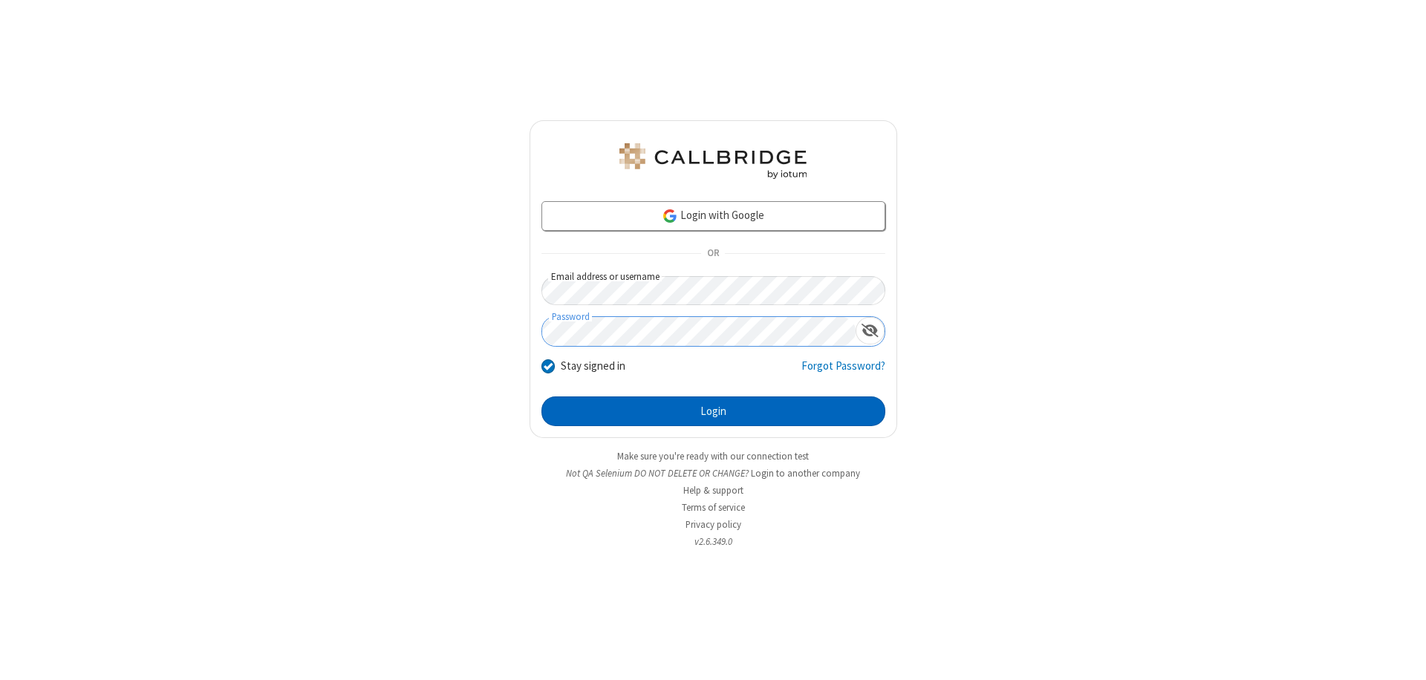
click at [713, 411] on button "Login" at bounding box center [713, 411] width 344 height 30
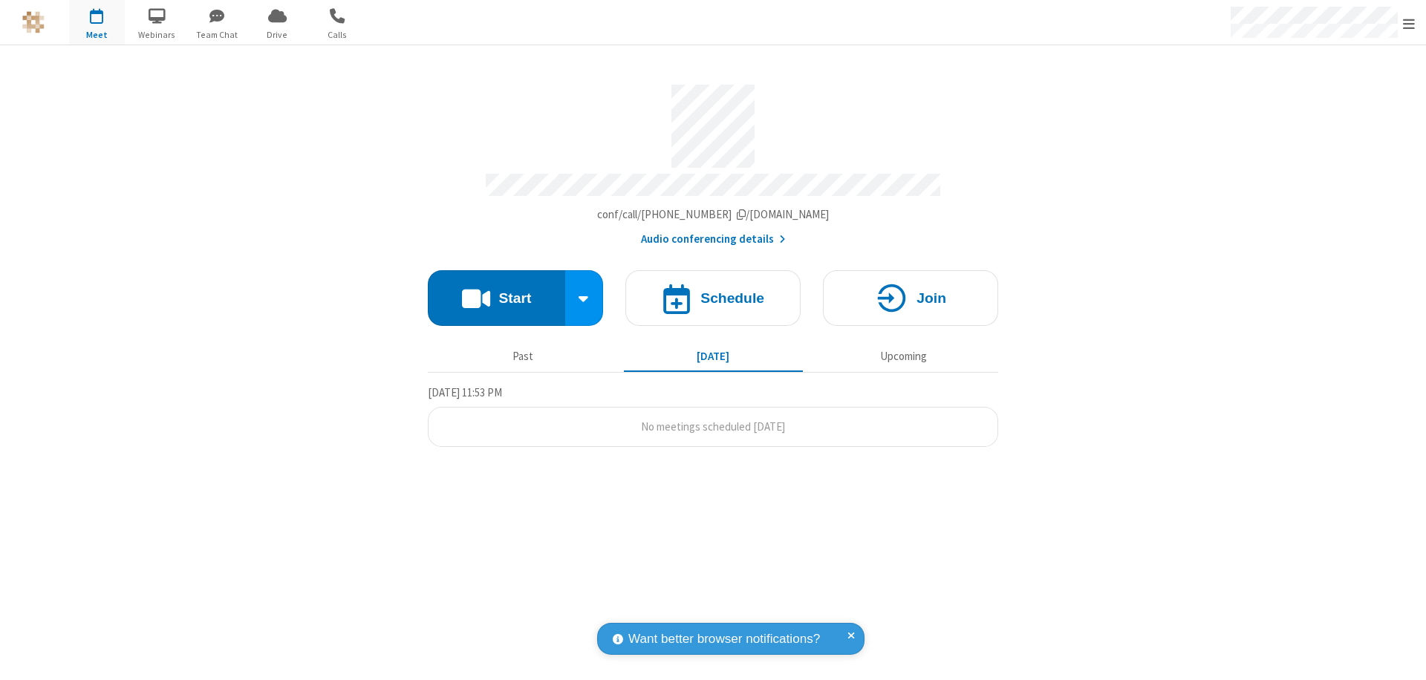
click at [1408, 23] on span "Open menu" at bounding box center [1409, 23] width 12 height 15
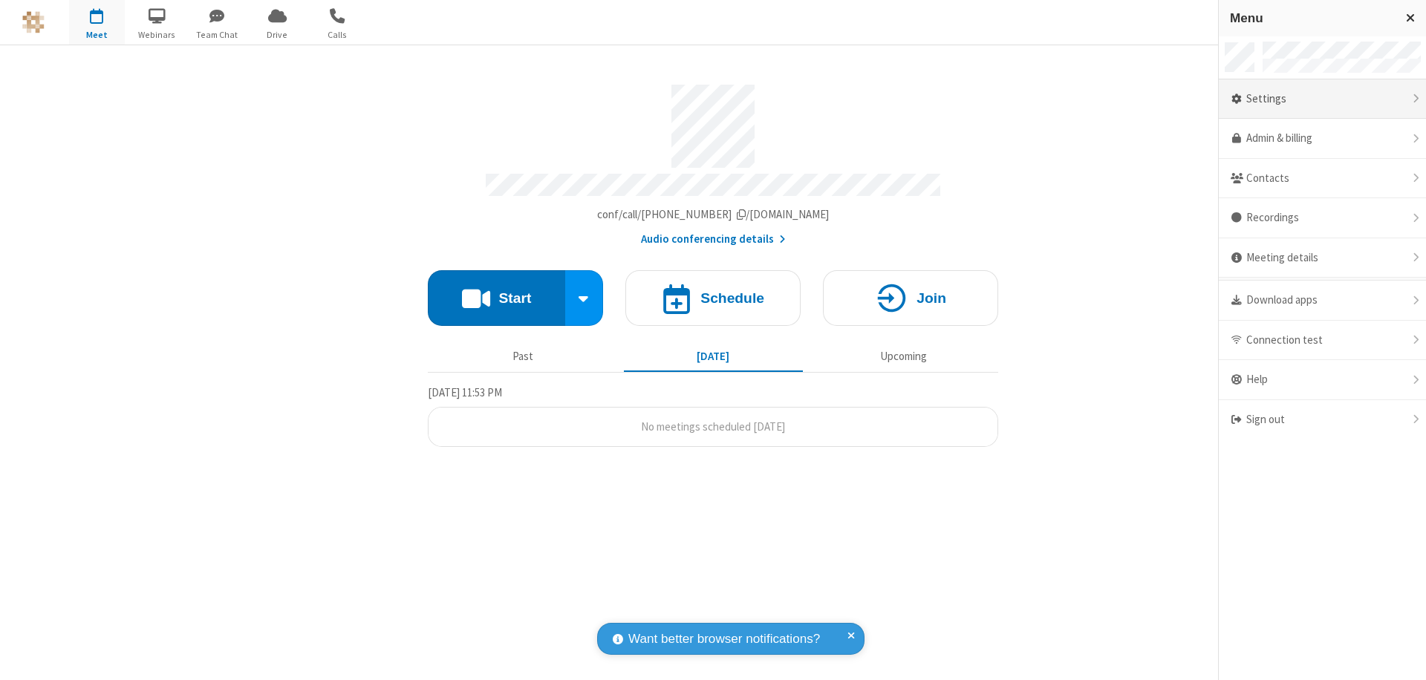
click at [1322, 99] on div "Settings" at bounding box center [1321, 99] width 207 height 40
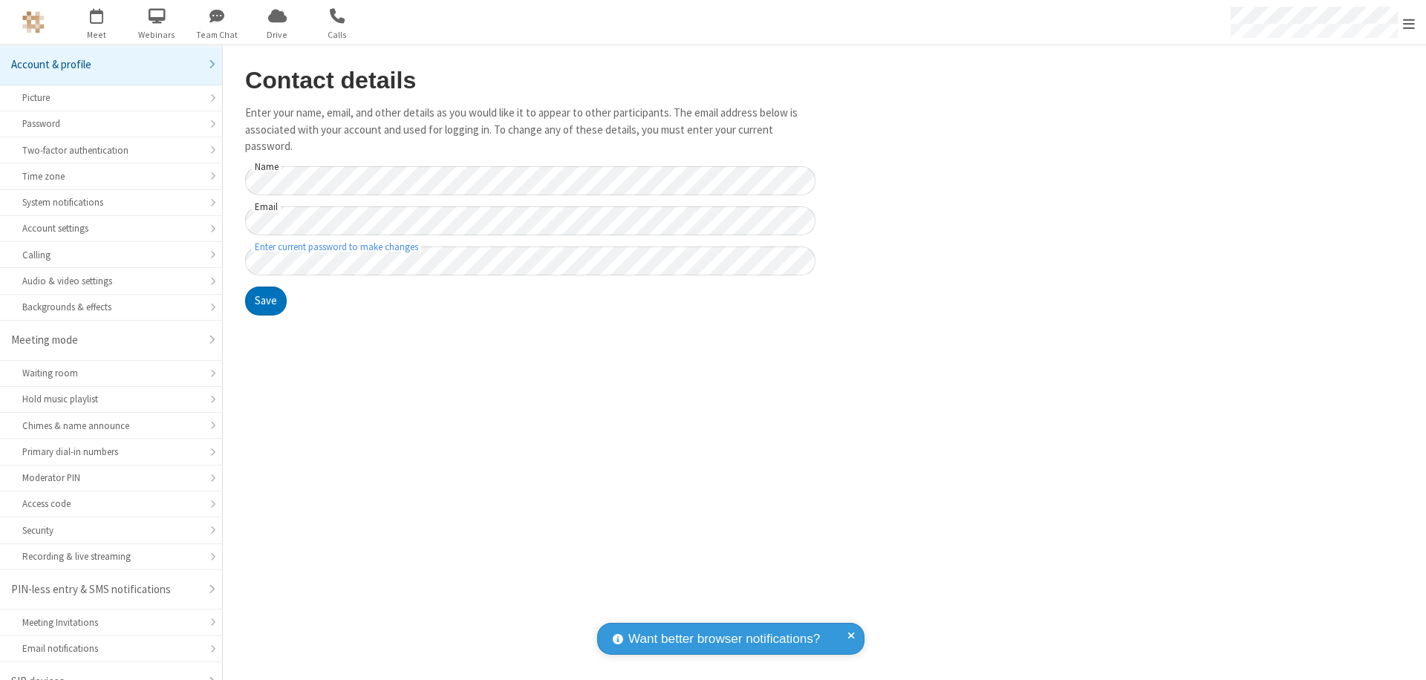
scroll to position [21, 0]
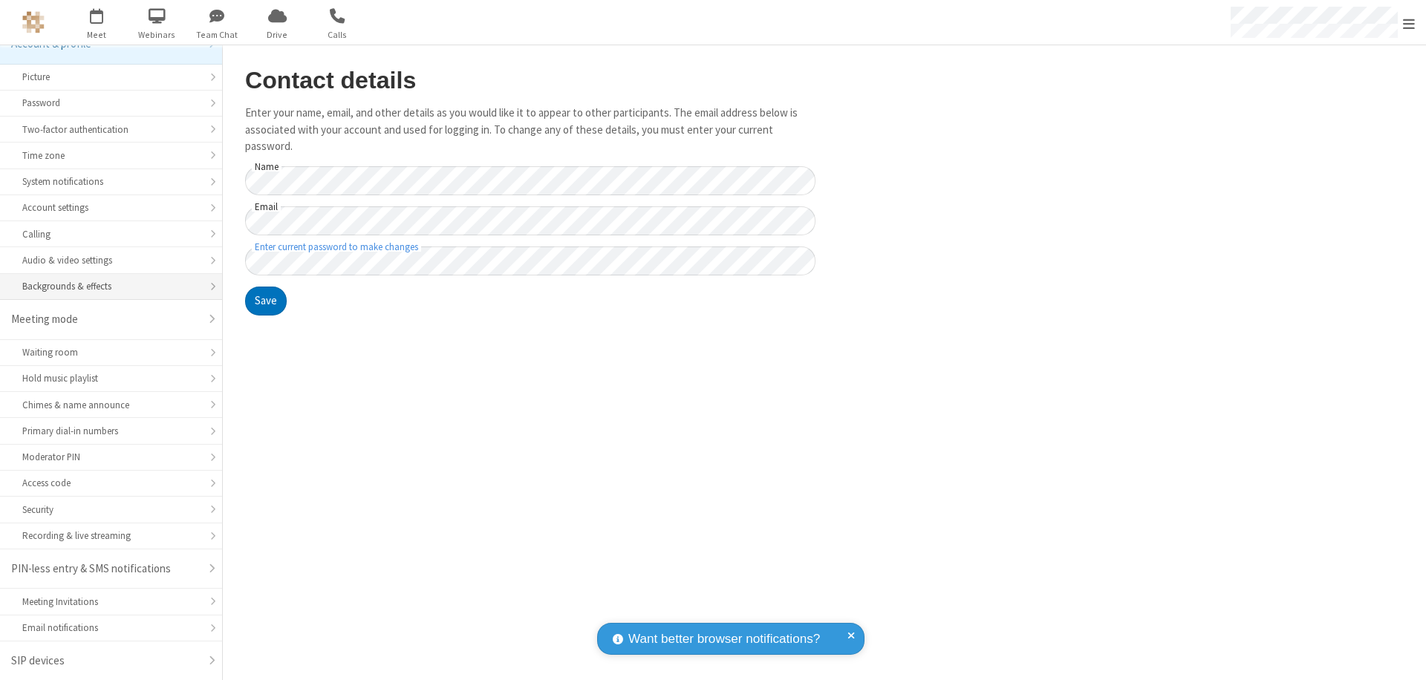
click at [105, 287] on div "Backgrounds & effects" at bounding box center [110, 286] width 177 height 14
